Goal: Navigation & Orientation: Find specific page/section

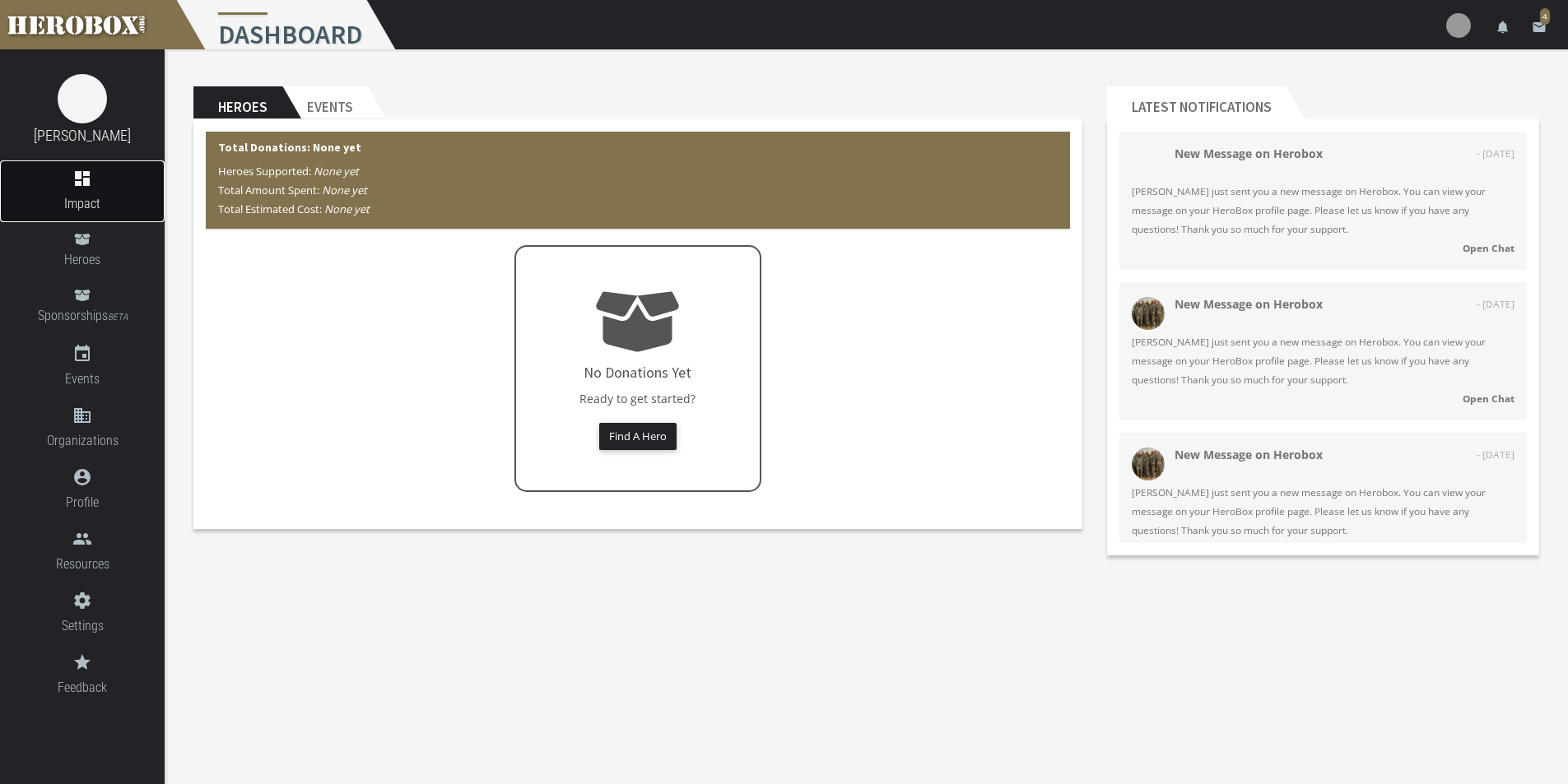
click at [88, 191] on link "dashboard Impact" at bounding box center [82, 190] width 165 height 61
click at [89, 271] on link "Heroes" at bounding box center [82, 250] width 165 height 56
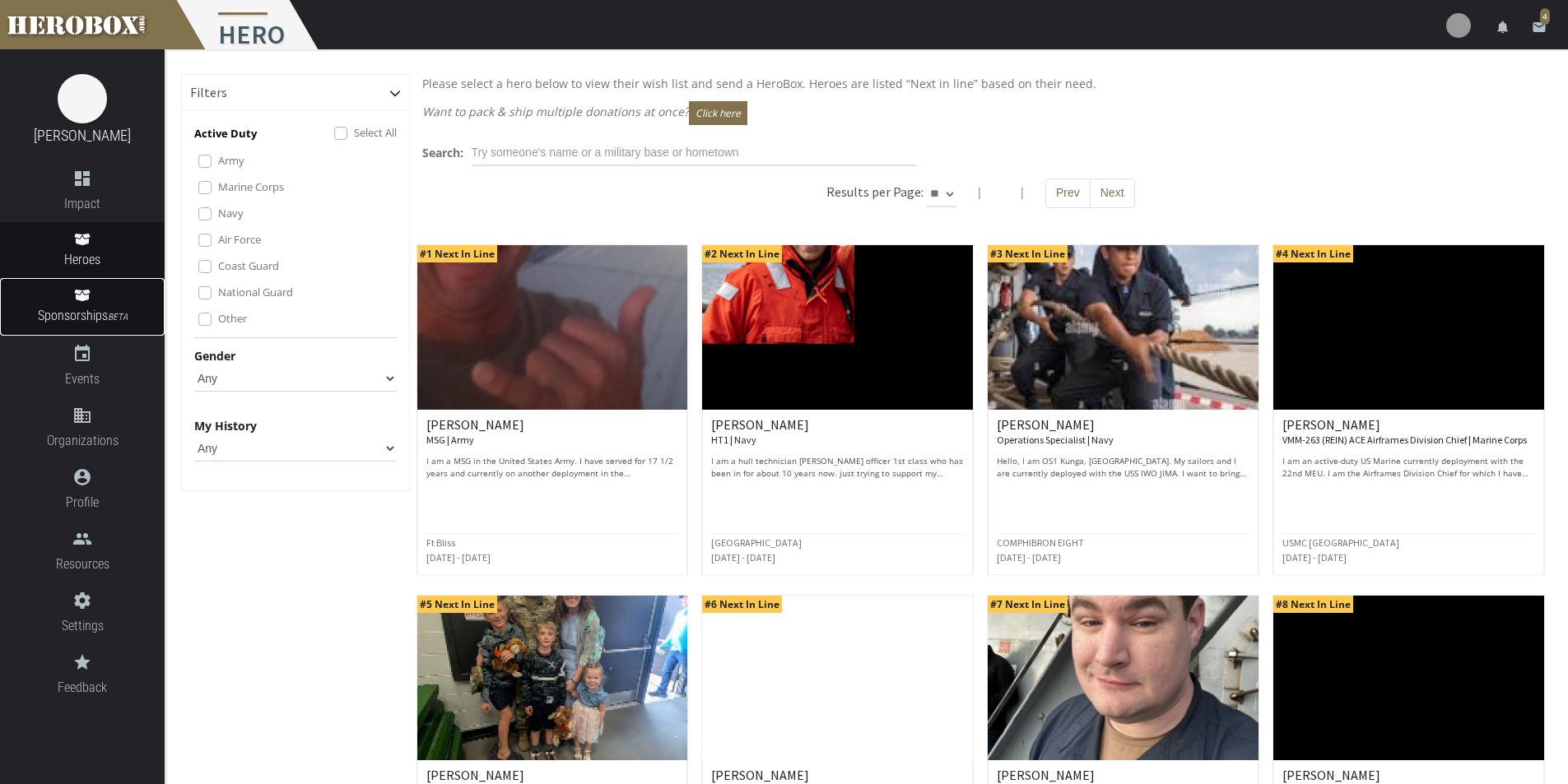
click at [88, 305] on link "Sponsorships BETA" at bounding box center [82, 306] width 165 height 58
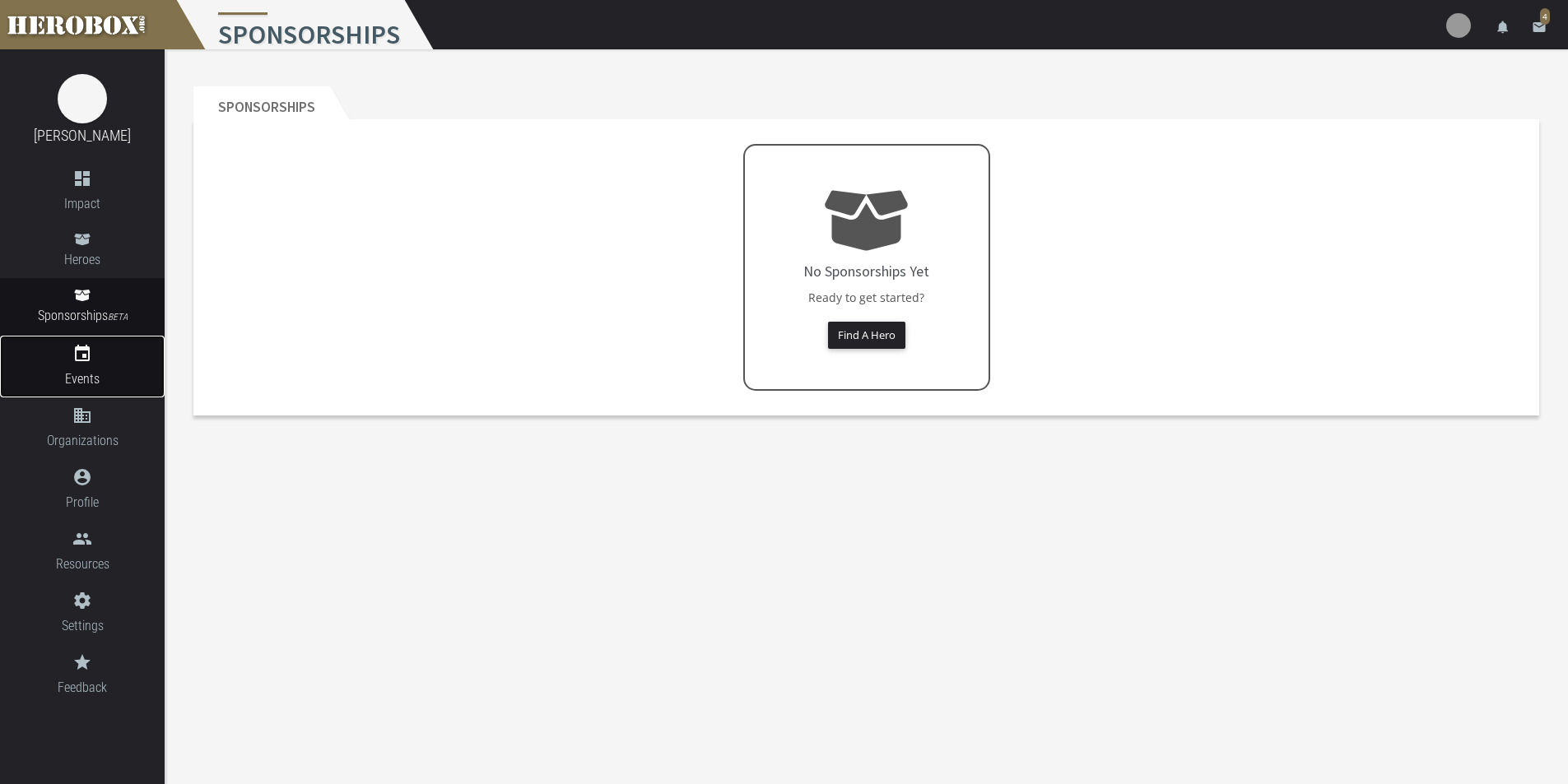
click at [85, 358] on icon "event" at bounding box center [82, 354] width 165 height 20
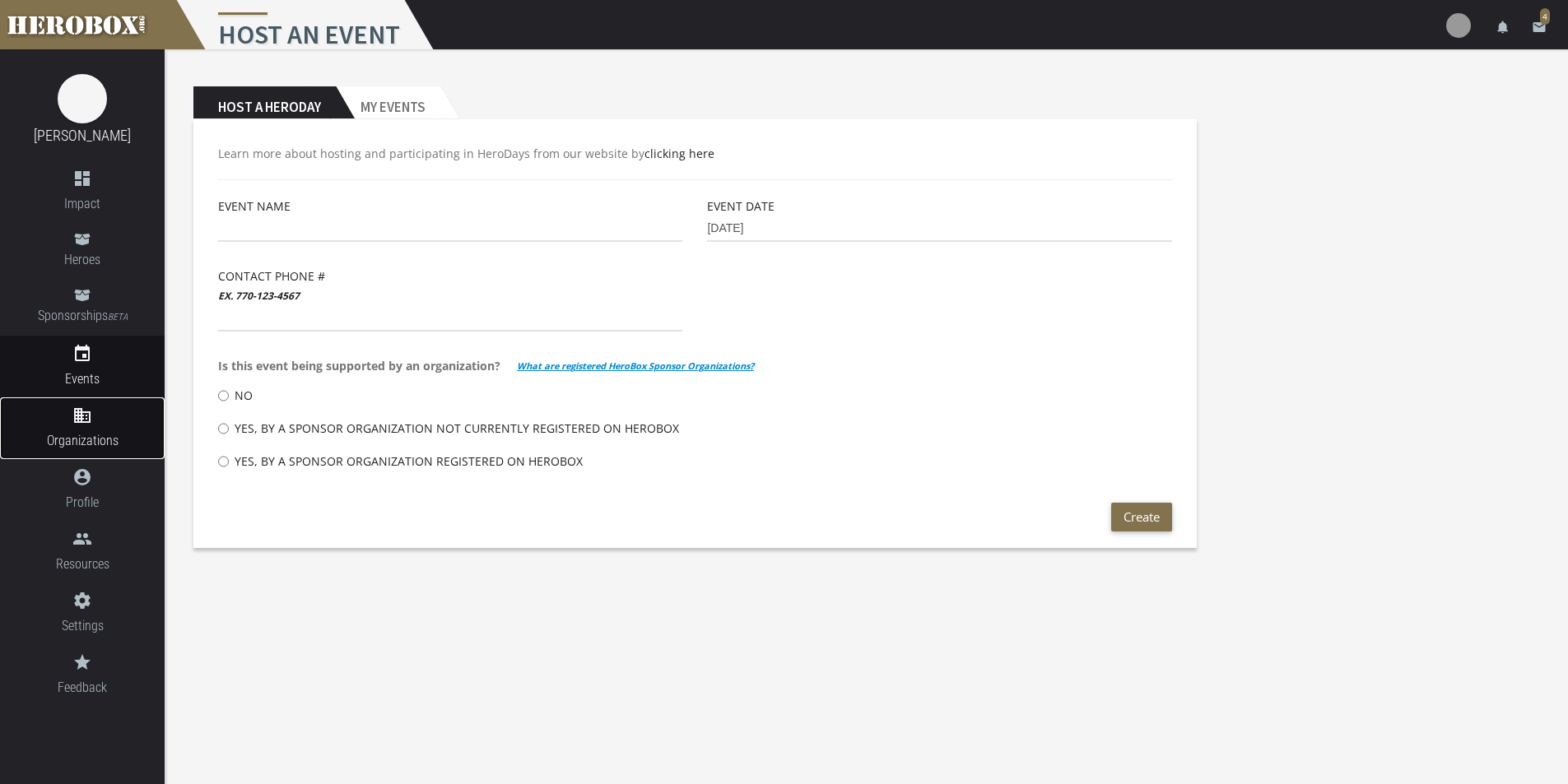
click at [81, 420] on icon "domain" at bounding box center [82, 415] width 165 height 20
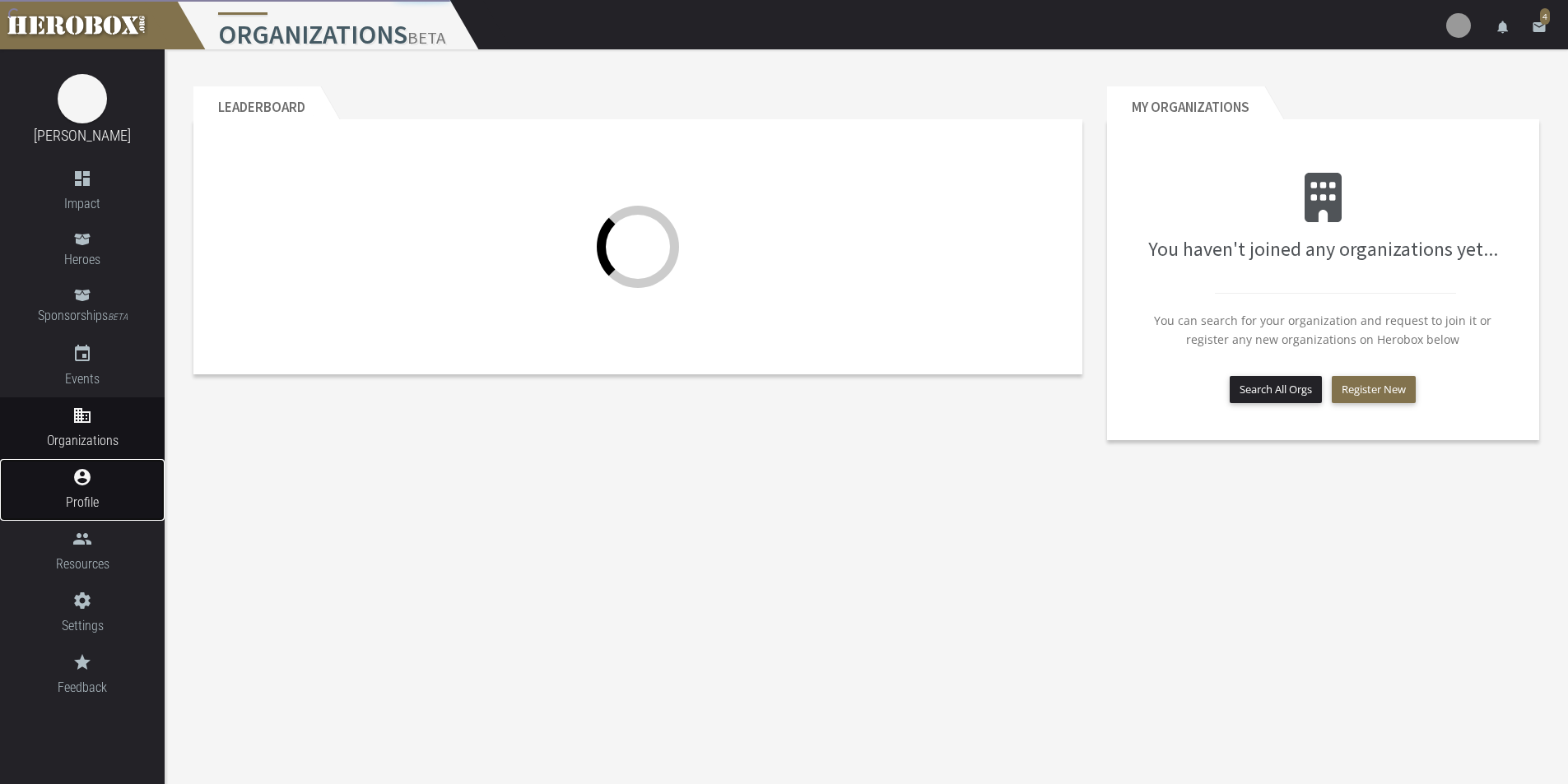
click at [87, 496] on span "Profile" at bounding box center [82, 502] width 165 height 20
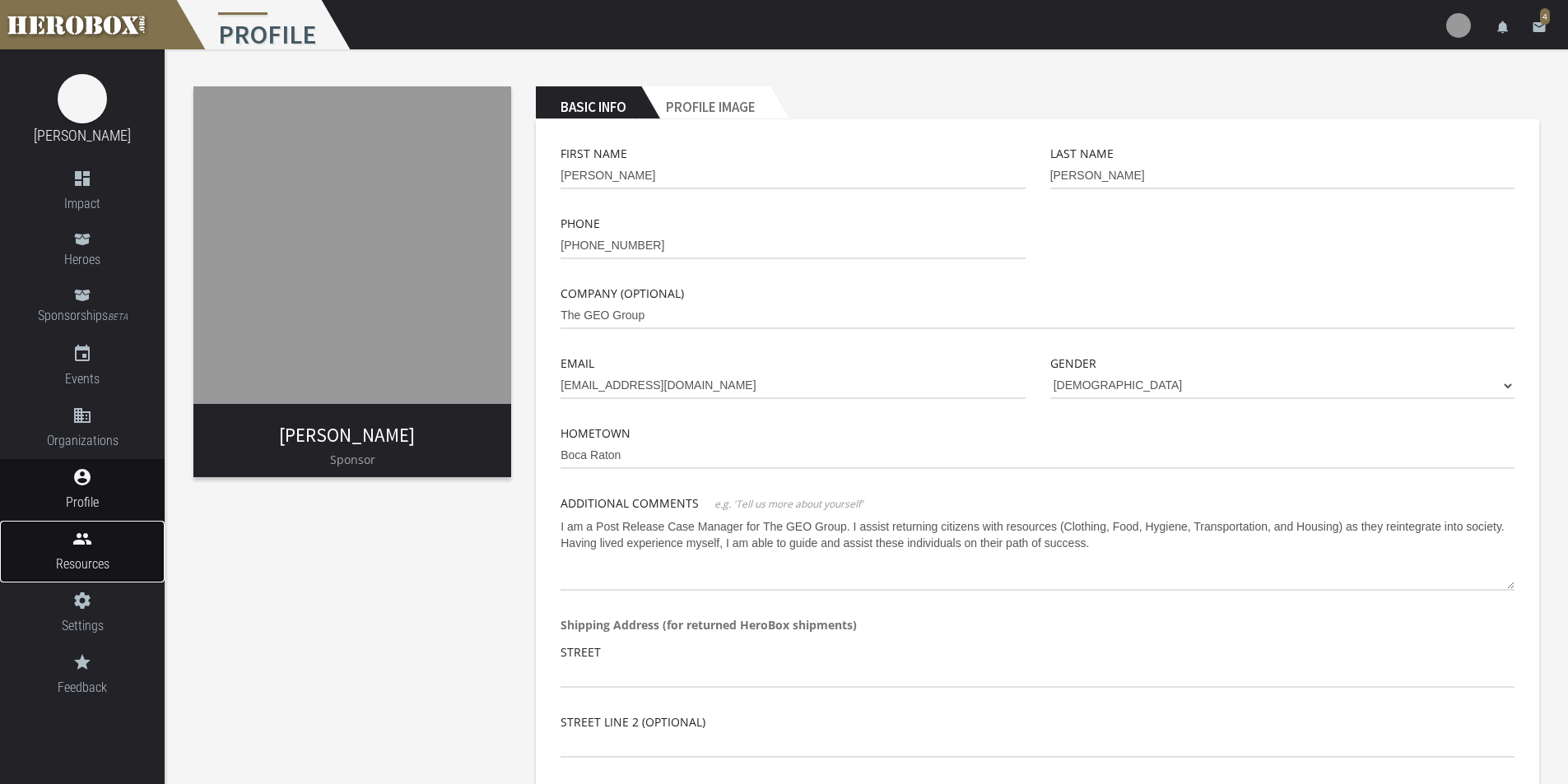
click at [80, 558] on span "Resources" at bounding box center [82, 564] width 165 height 20
